Goal: Task Accomplishment & Management: Complete application form

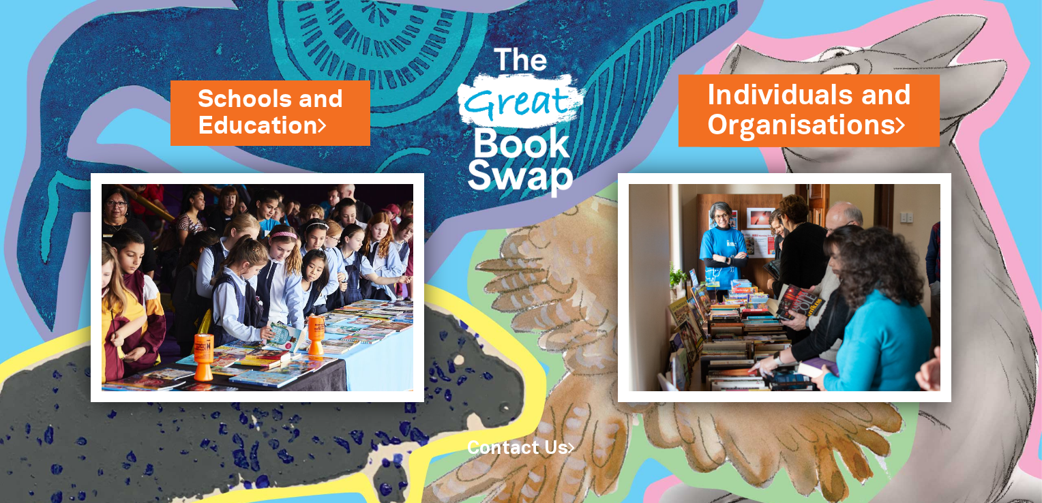
click at [765, 138] on link "Individuals and Organisations" at bounding box center [809, 110] width 204 height 69
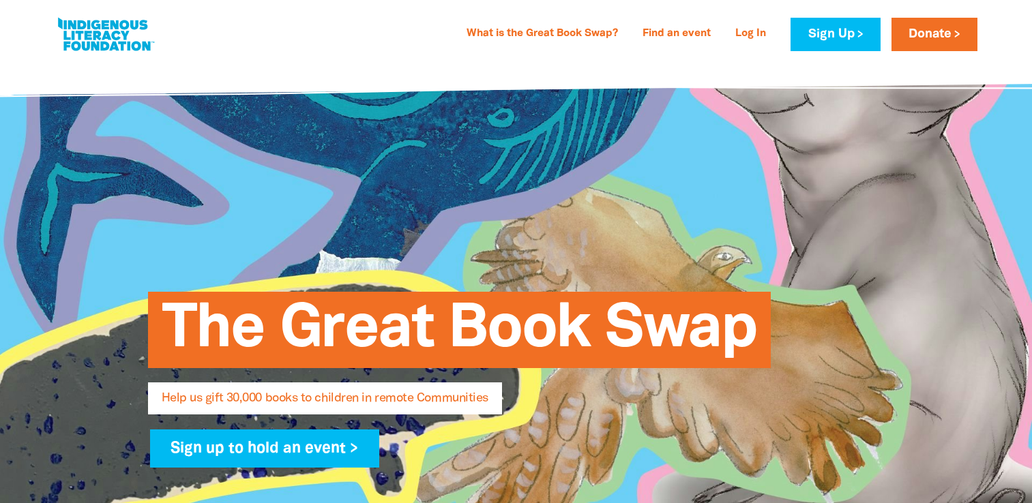
select select "AU"
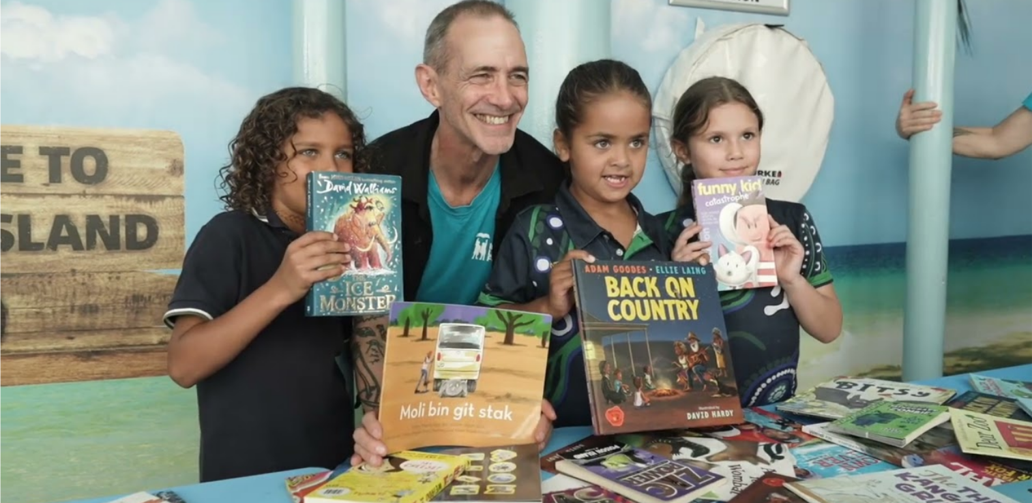
scroll to position [2202, 0]
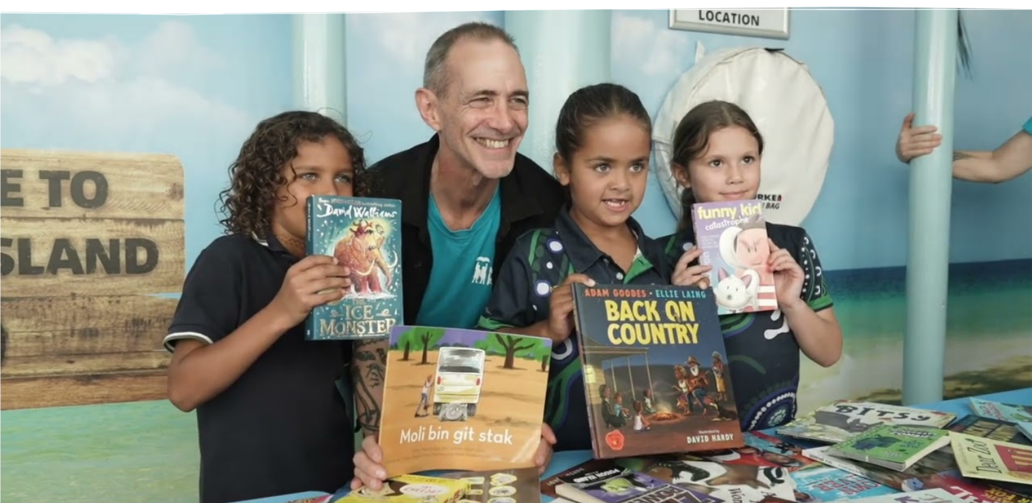
drag, startPoint x: 716, startPoint y: 241, endPoint x: 675, endPoint y: 261, distance: 46.1
click at [675, 261] on div at bounding box center [516, 333] width 791 height 239
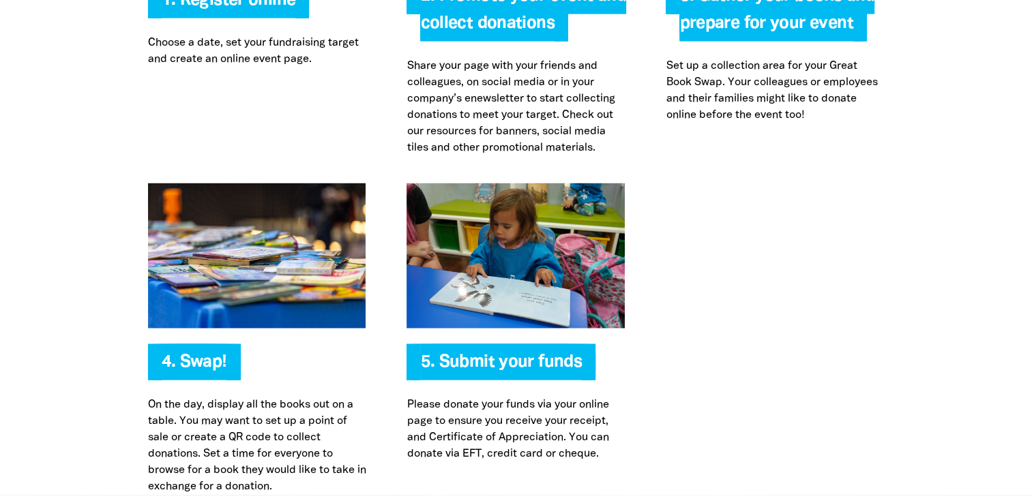
scroll to position [2993, 0]
